Goal: Task Accomplishment & Management: Use online tool/utility

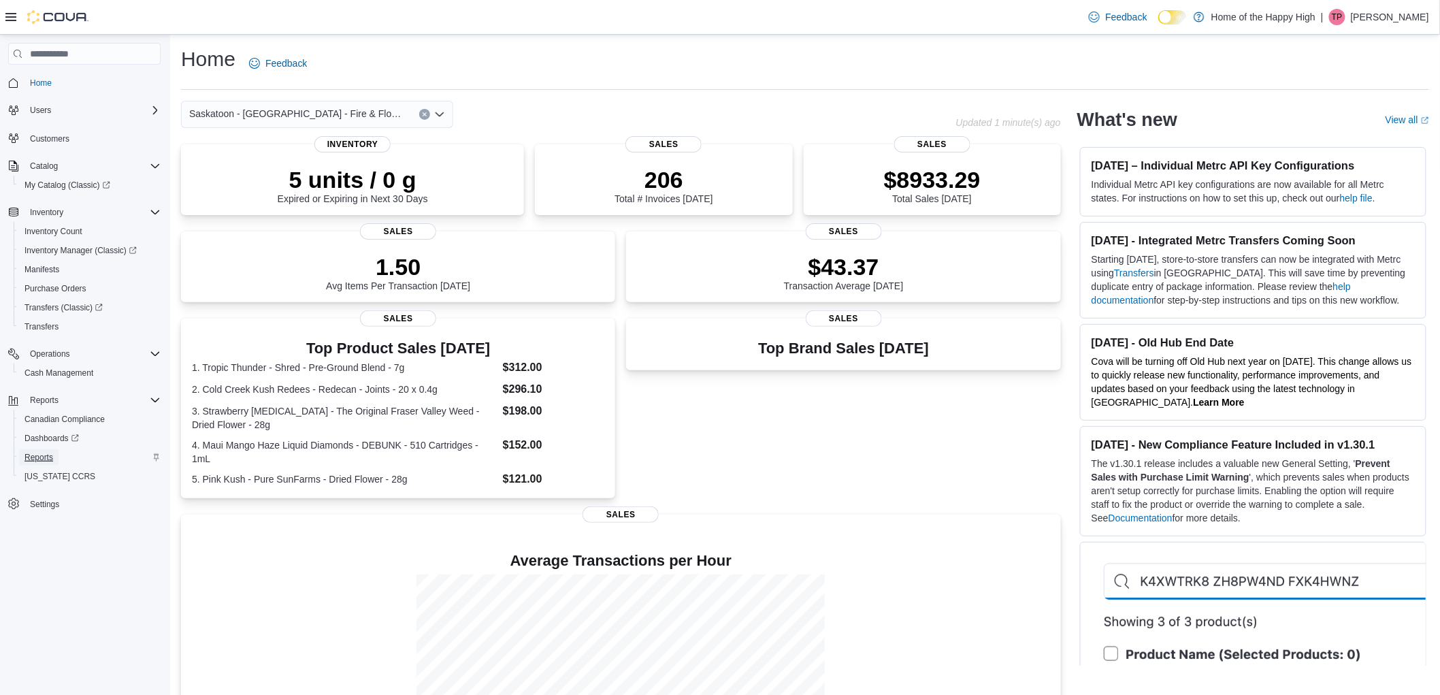
click at [44, 453] on span "Reports" at bounding box center [38, 457] width 29 height 11
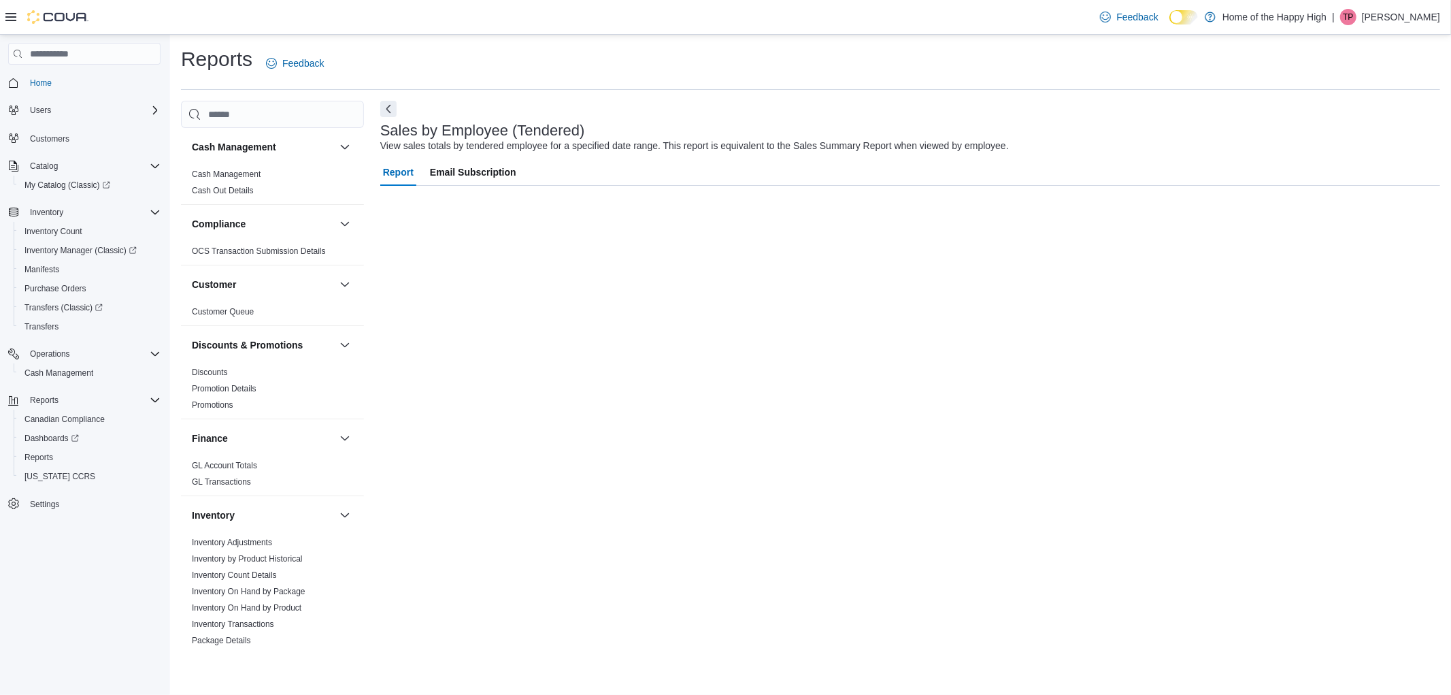
click at [1403, 20] on p "Thalia Pompu" at bounding box center [1401, 17] width 78 height 16
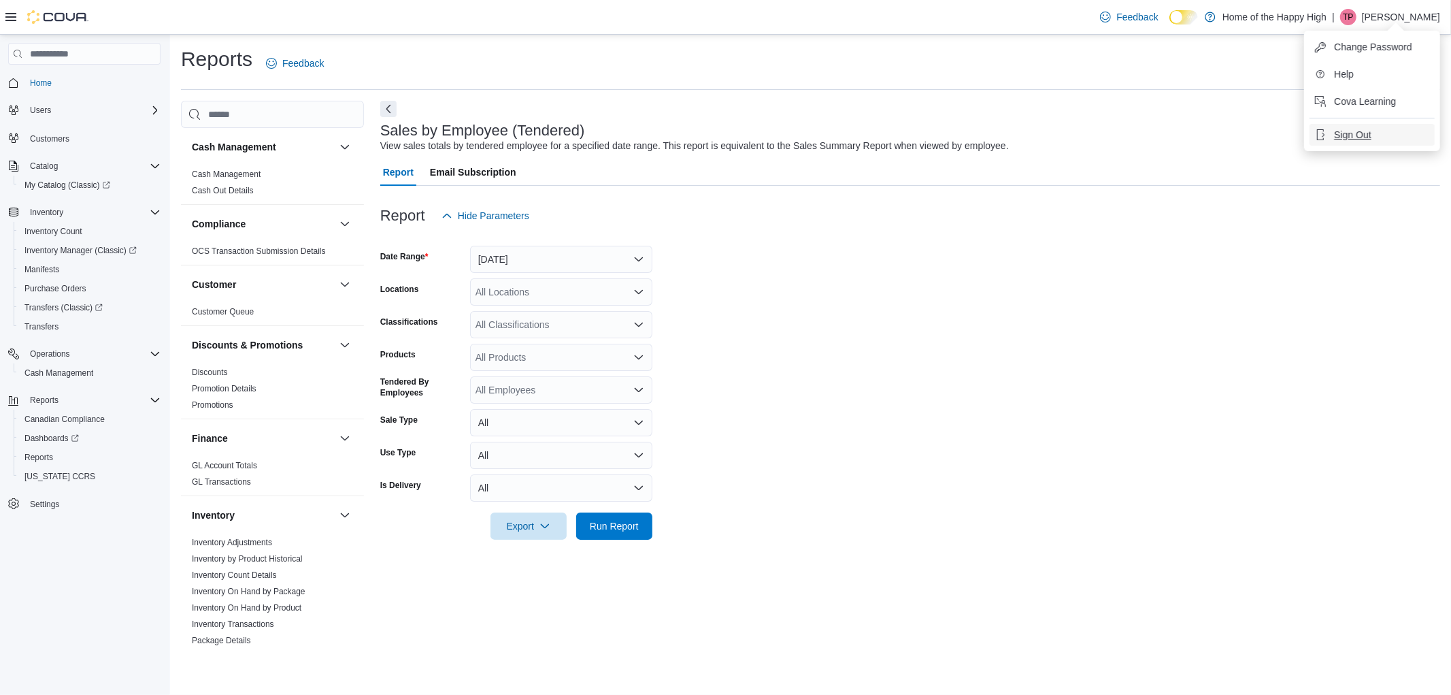
click at [1362, 135] on span "Sign Out" at bounding box center [1352, 135] width 37 height 14
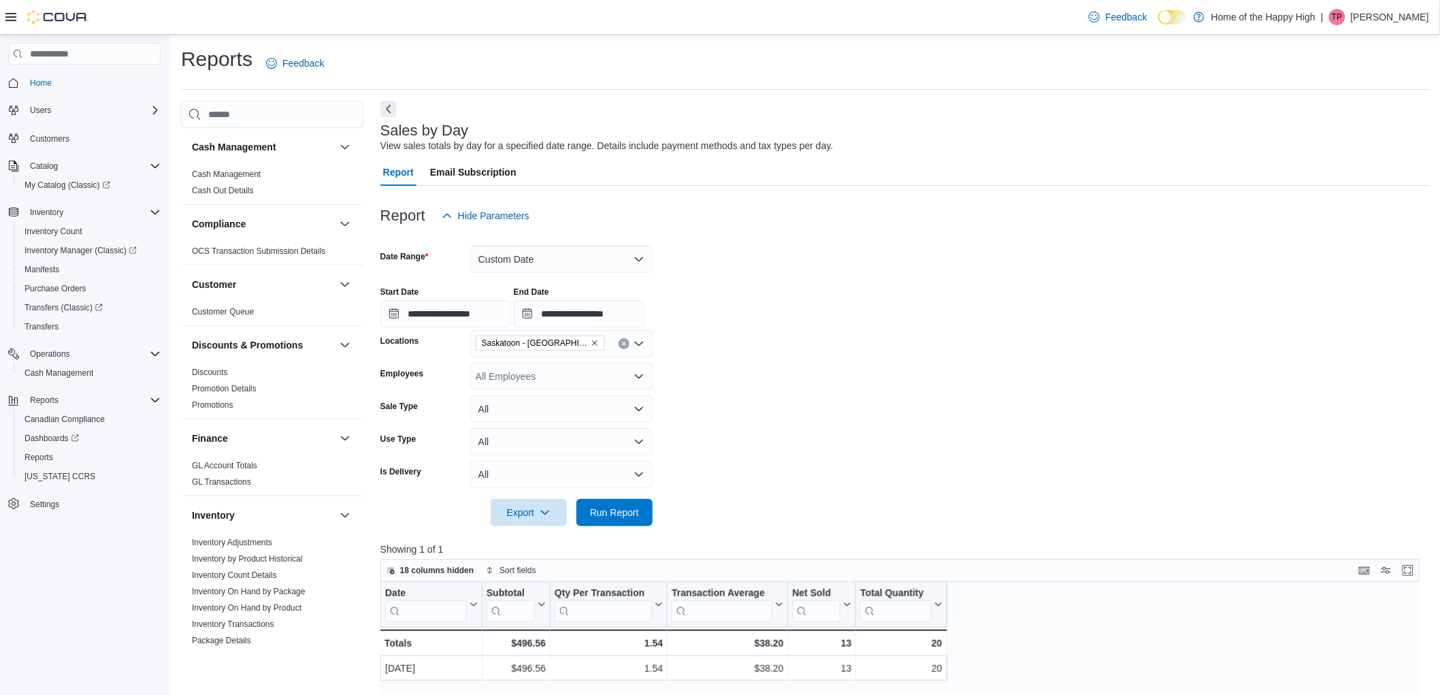
scroll to position [726, 0]
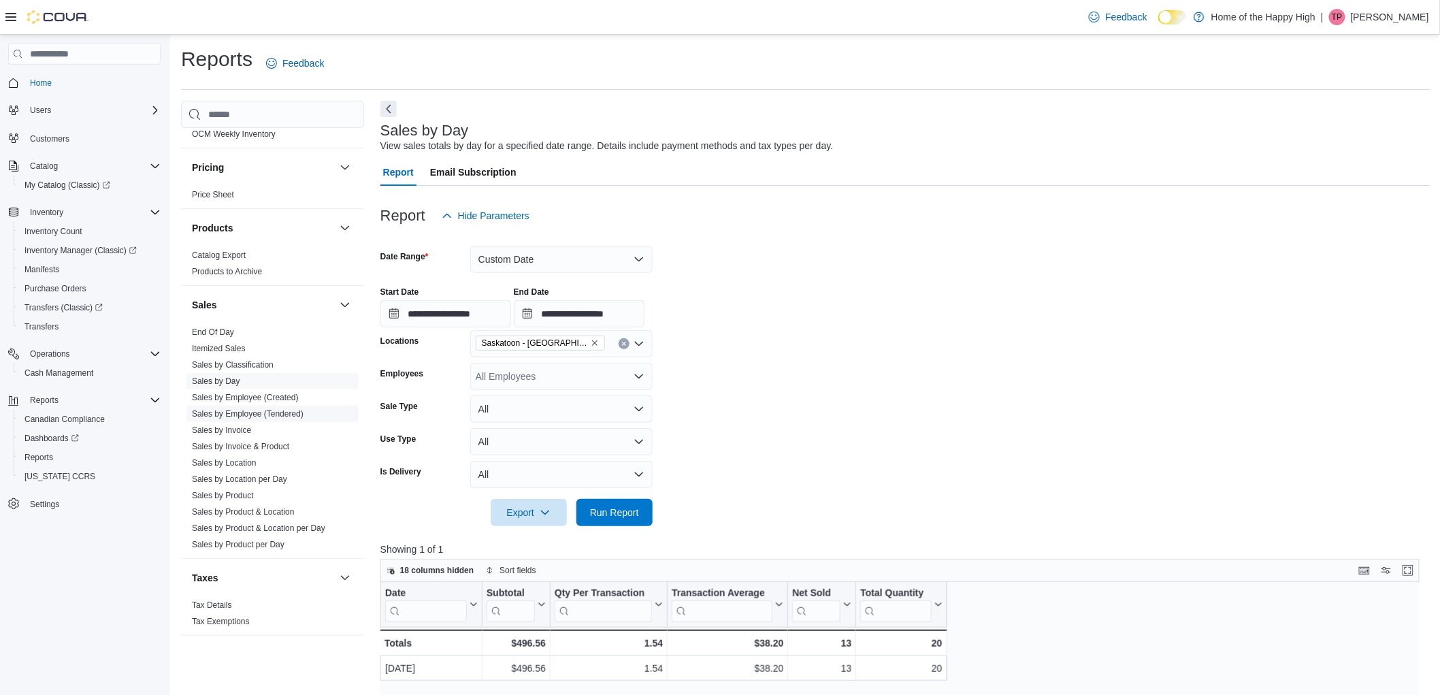
click at [273, 412] on link "Sales by Employee (Tendered)" at bounding box center [248, 414] width 112 height 10
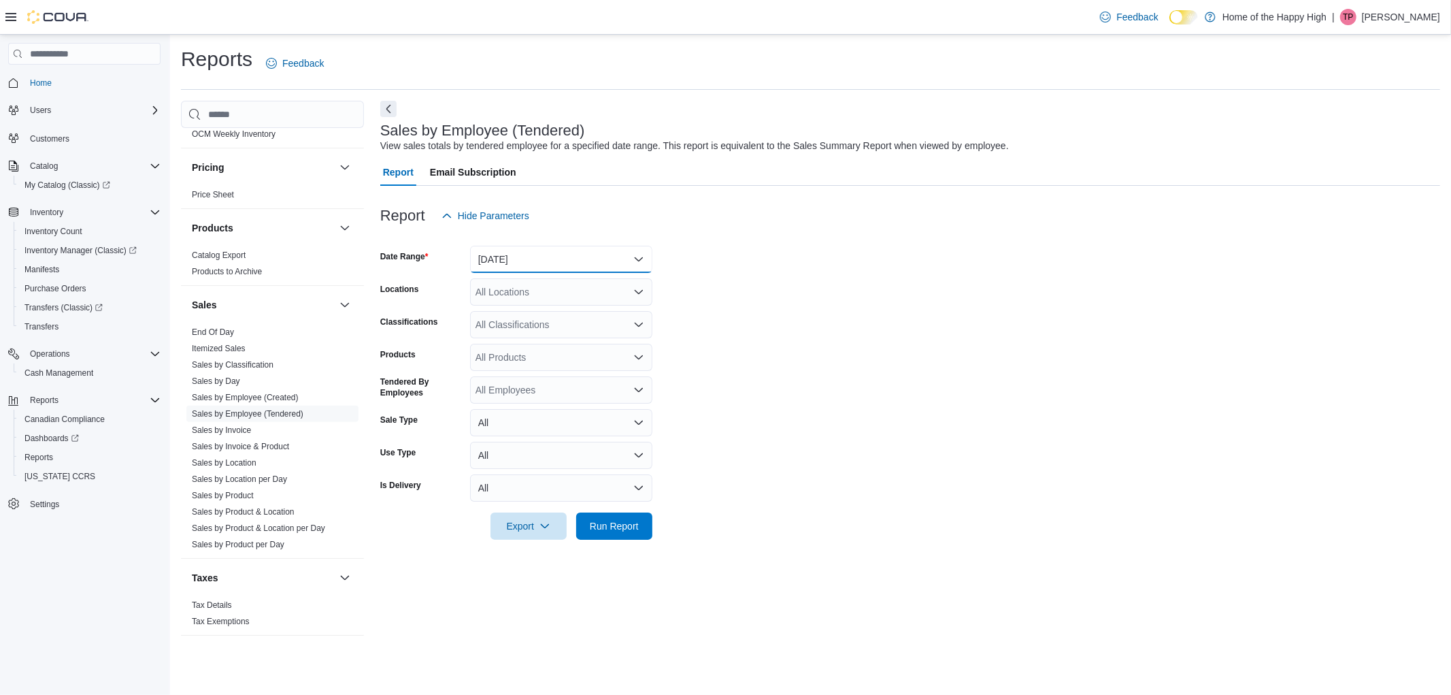
click at [536, 262] on button "[DATE]" at bounding box center [561, 259] width 182 height 27
click at [528, 306] on span "Today" at bounding box center [569, 313] width 155 height 16
click at [518, 295] on div "All Locations" at bounding box center [561, 291] width 182 height 27
type input "***"
click at [583, 305] on button "Saskatoon - Blairmore Village - Fire & Flower" at bounding box center [561, 315] width 182 height 20
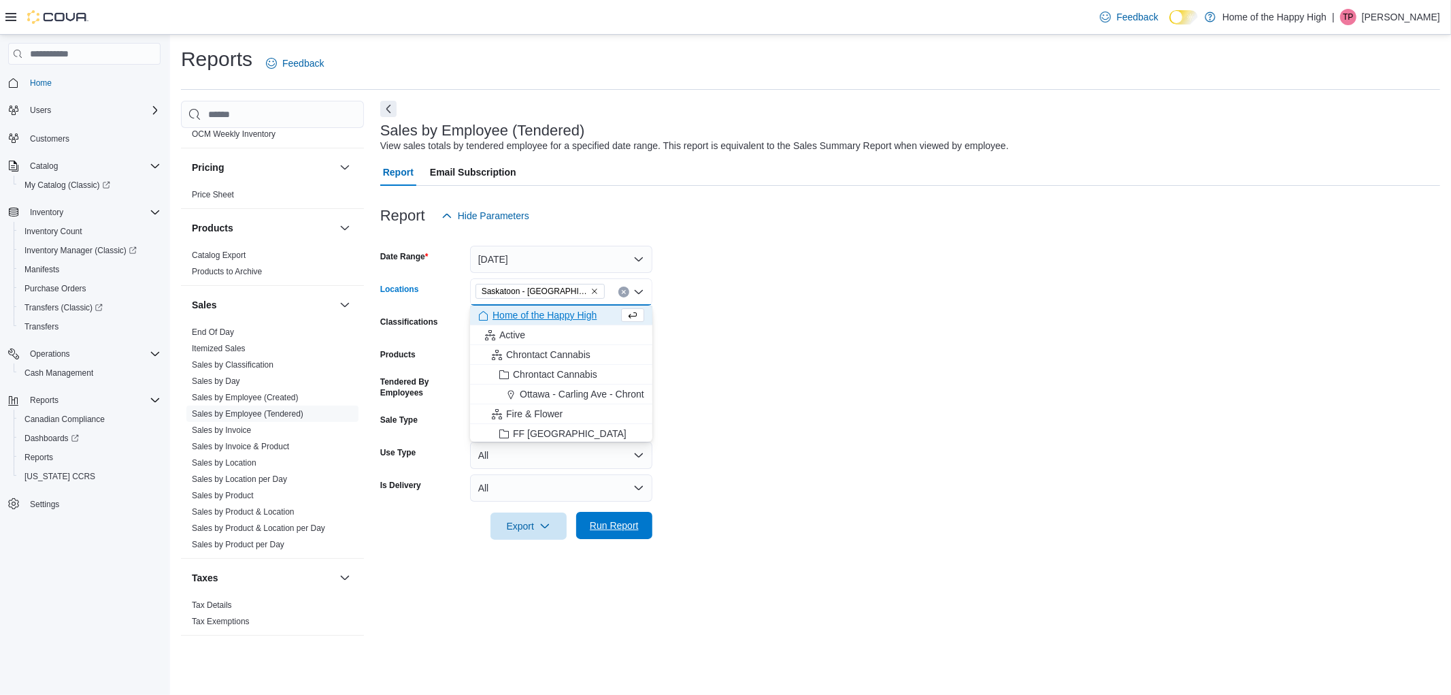
click at [595, 520] on span "Run Report" at bounding box center [614, 525] width 49 height 14
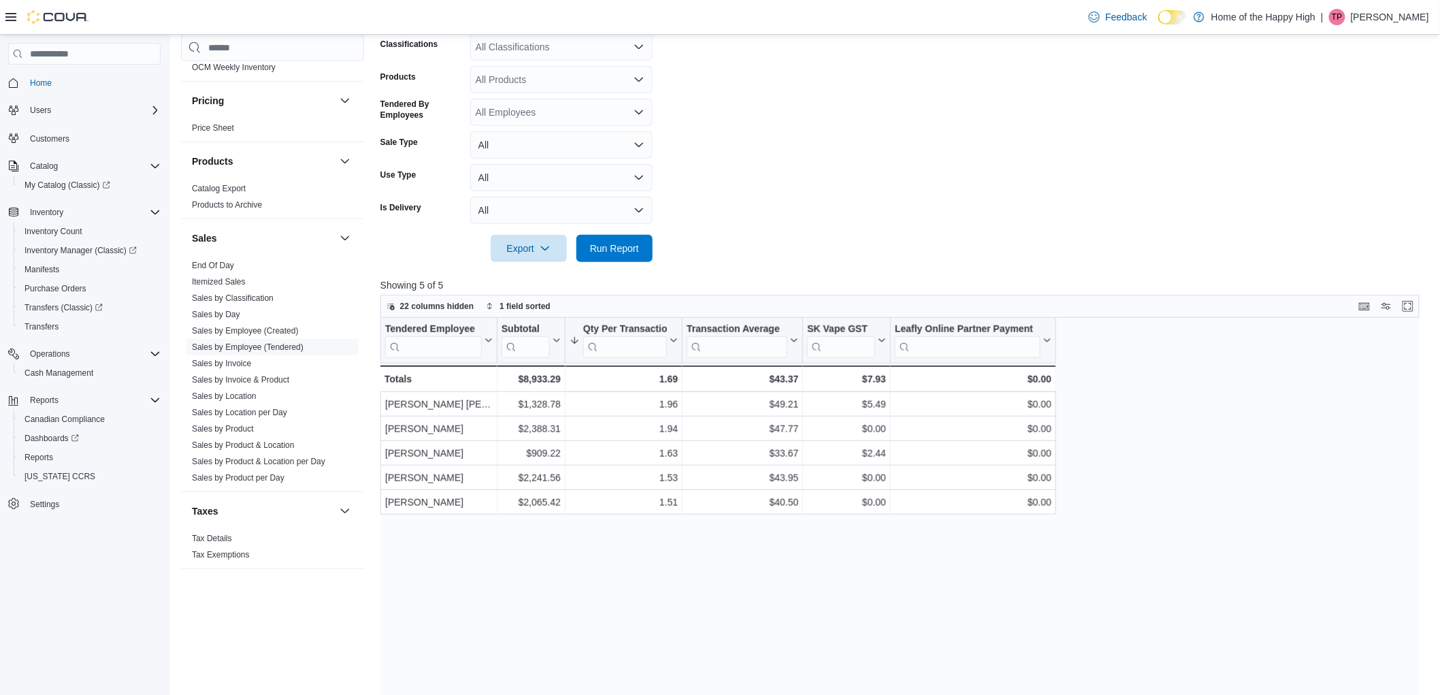
scroll to position [302, 0]
